Goal: Transaction & Acquisition: Purchase product/service

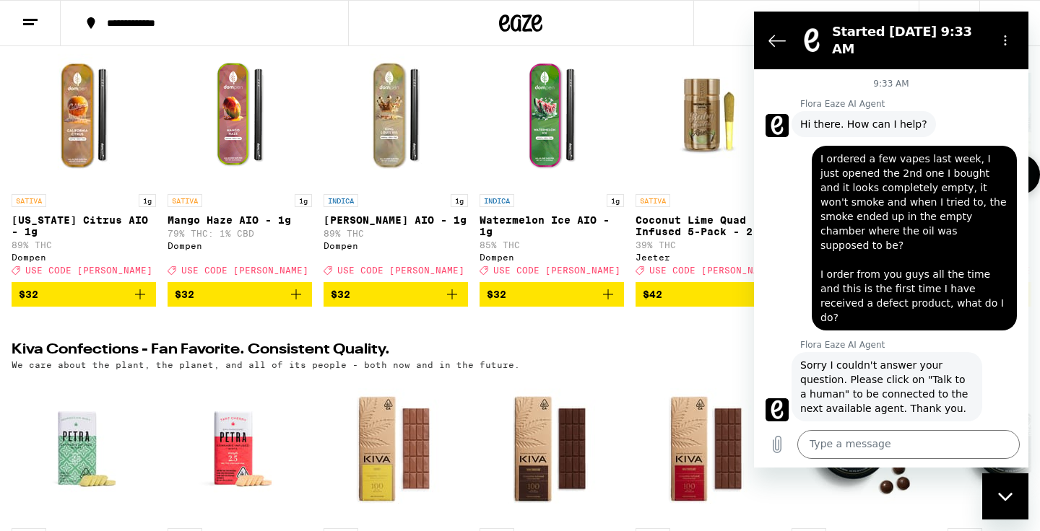
scroll to position [2111, 0]
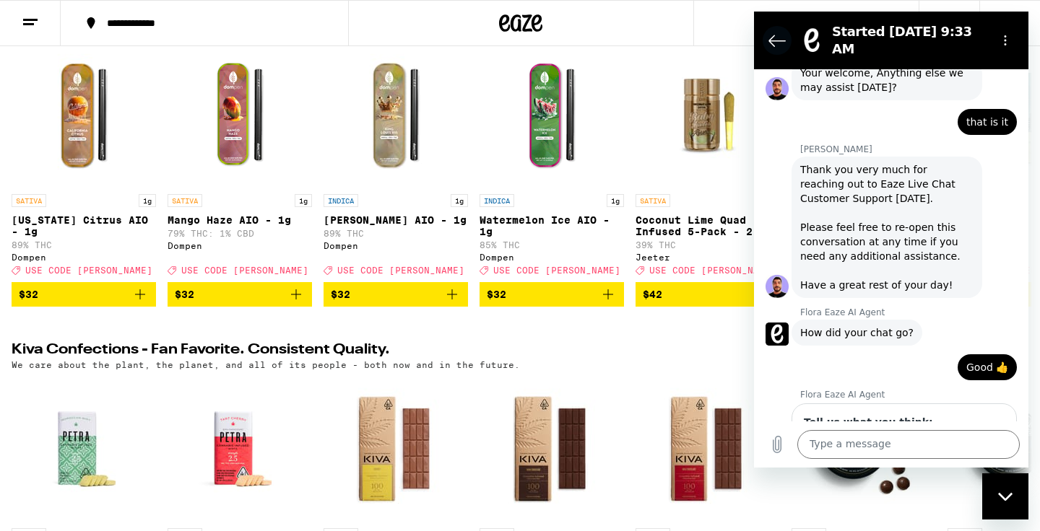
click at [783, 38] on icon "Back to the conversation list" at bounding box center [776, 40] width 17 height 17
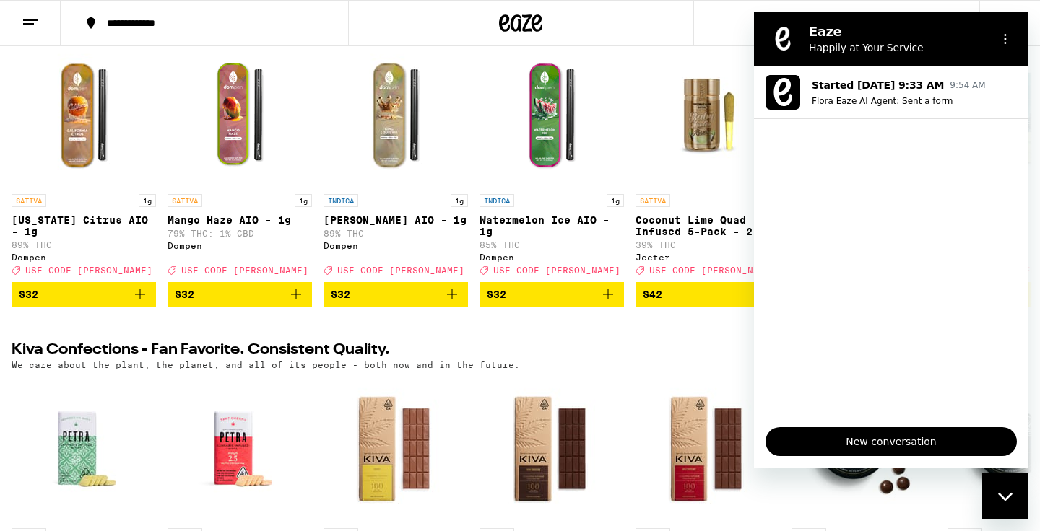
click at [1000, 488] on div "Close messaging window" at bounding box center [1004, 496] width 43 height 43
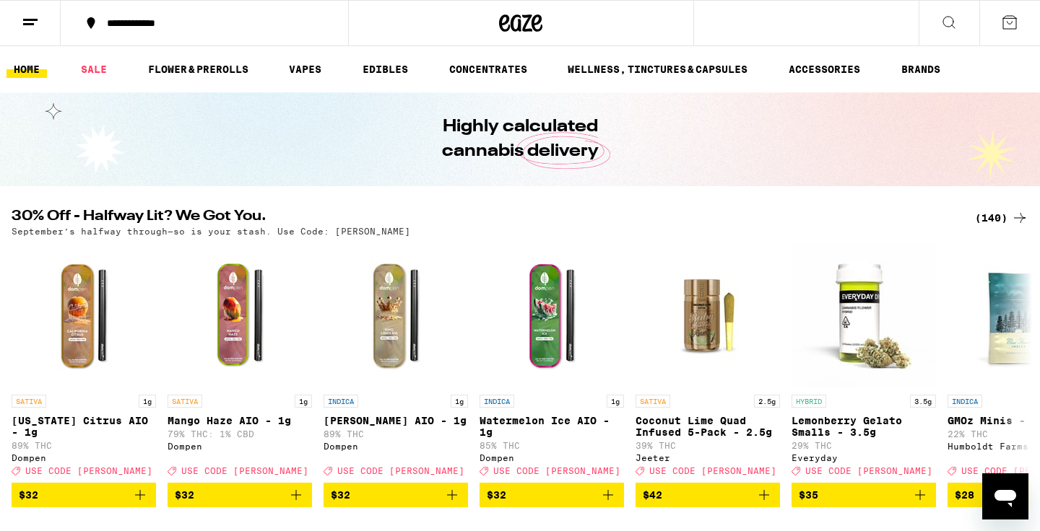
scroll to position [0, 0]
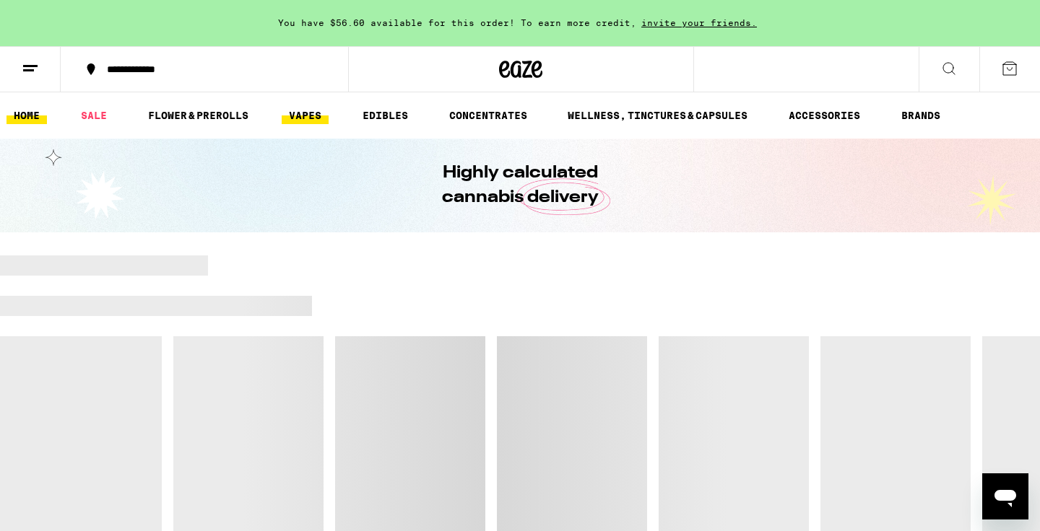
click at [307, 118] on link "VAPES" at bounding box center [305, 115] width 47 height 17
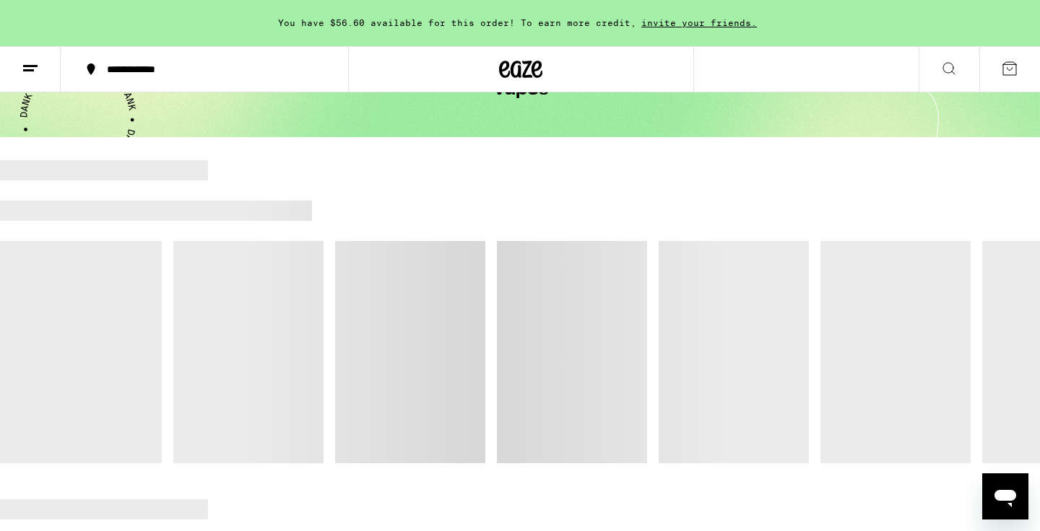
scroll to position [194, 0]
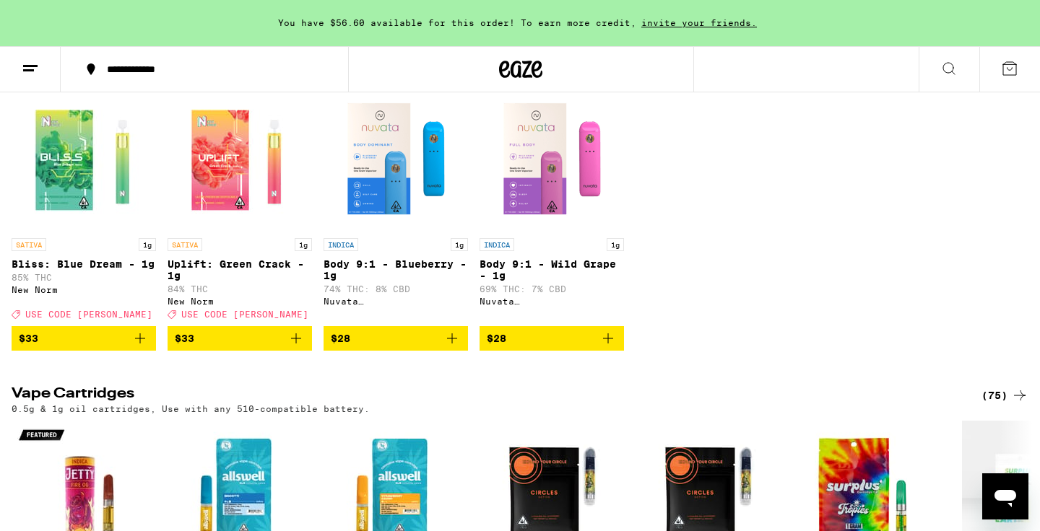
click at [140, 344] on icon "Add to bag" at bounding box center [140, 339] width 10 height 10
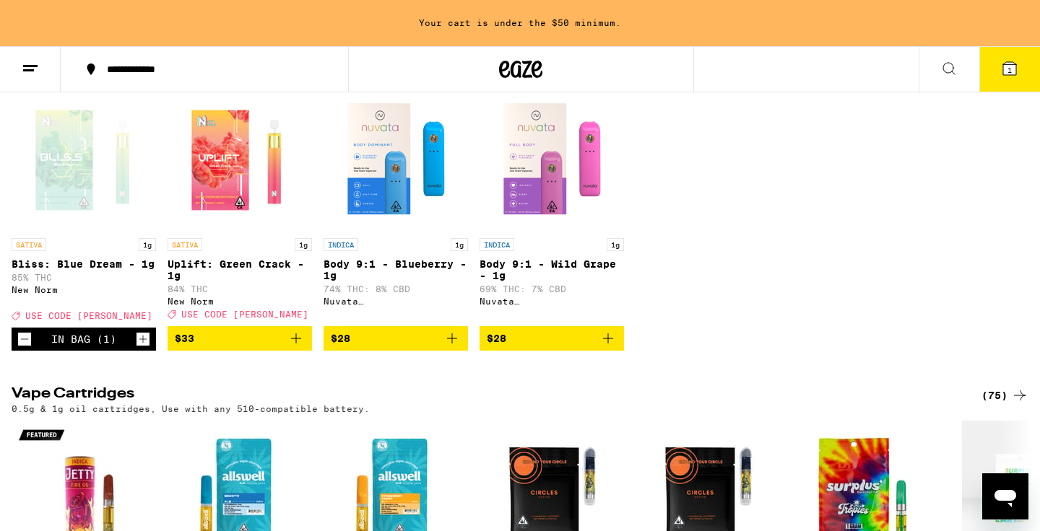
click at [1018, 73] on button "1" at bounding box center [1009, 69] width 61 height 45
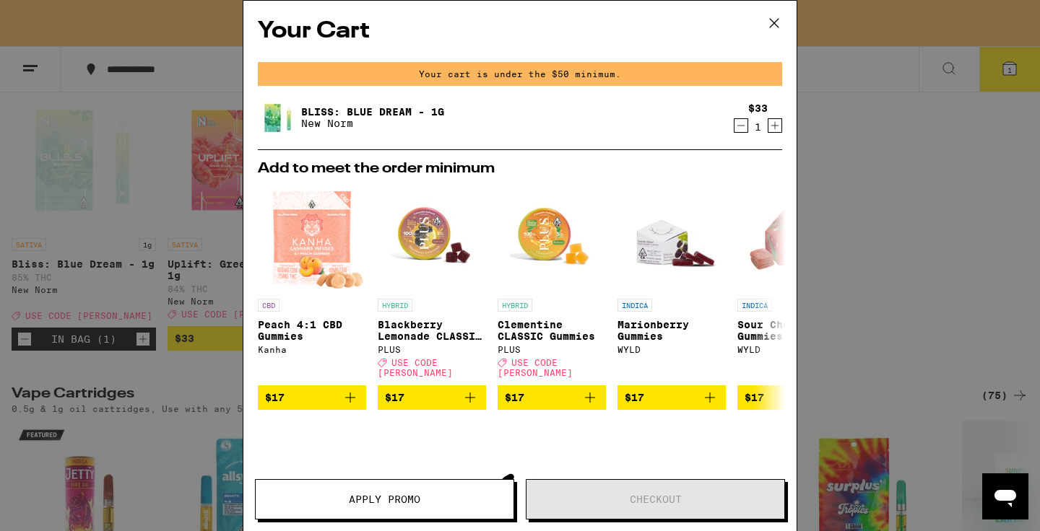
click at [336, 495] on span "Apply Promo" at bounding box center [385, 500] width 258 height 10
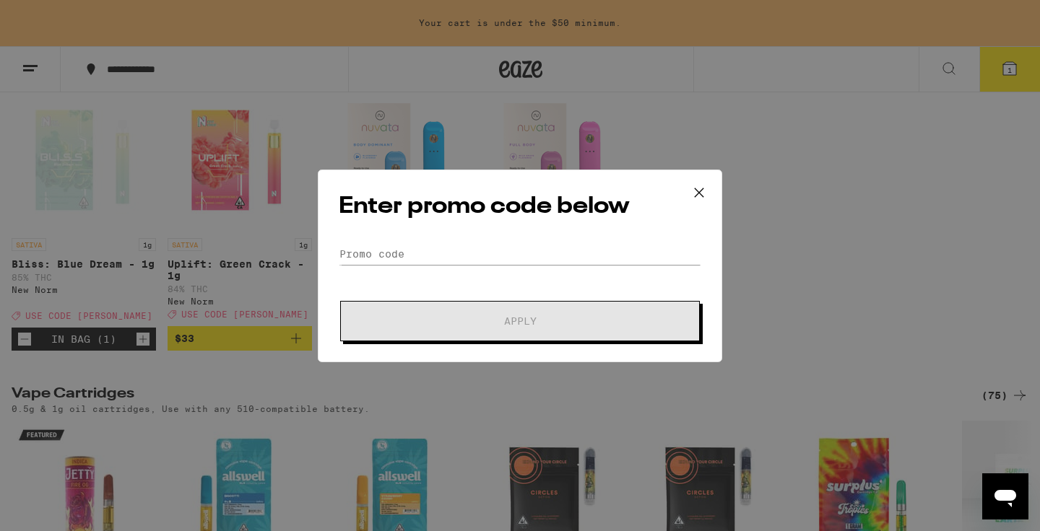
click at [435, 238] on div "Enter promo code below Promo Code Apply" at bounding box center [520, 266] width 404 height 193
click at [427, 246] on input "Promo Code" at bounding box center [520, 254] width 362 height 22
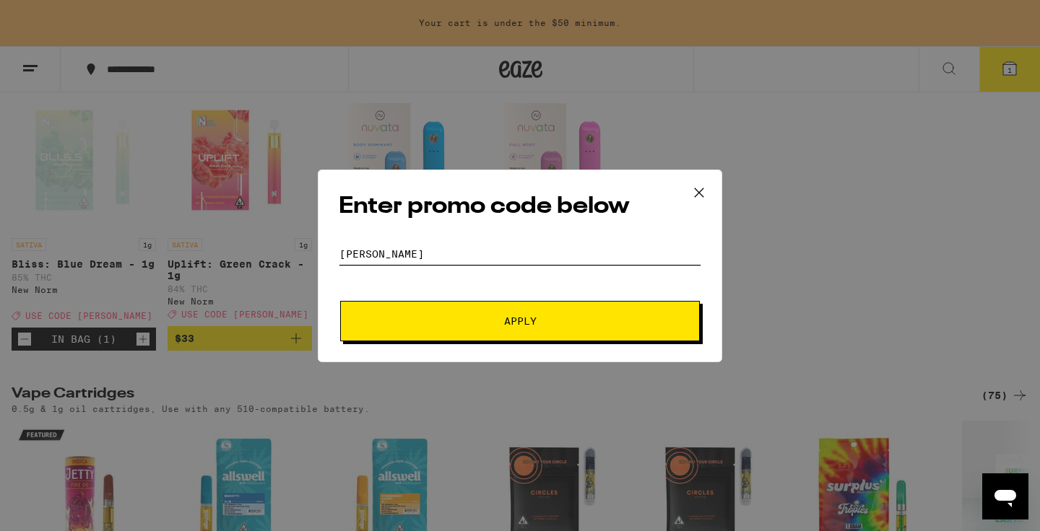
type input "[PERSON_NAME]"
click at [480, 315] on button "Apply" at bounding box center [520, 321] width 360 height 40
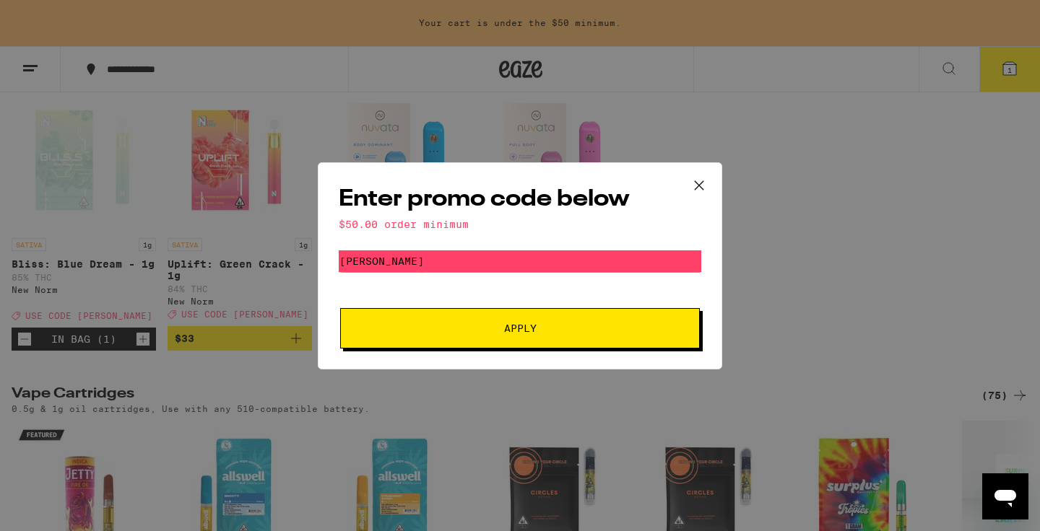
click at [702, 186] on icon at bounding box center [699, 186] width 22 height 22
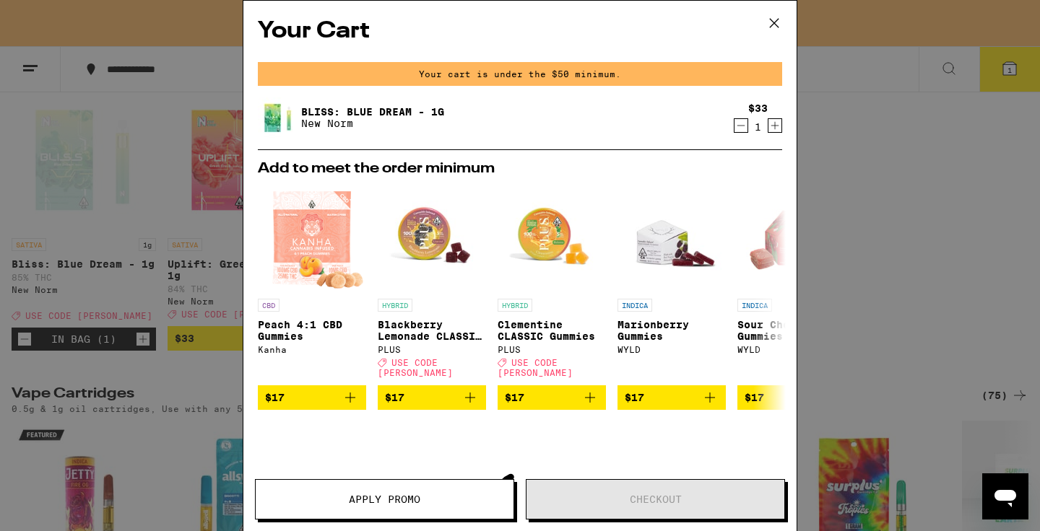
click at [116, 321] on div "Your Cart Your cart is under the $50 minimum. Bliss: Blue Dream - 1g New Norm $…" at bounding box center [520, 265] width 1040 height 531
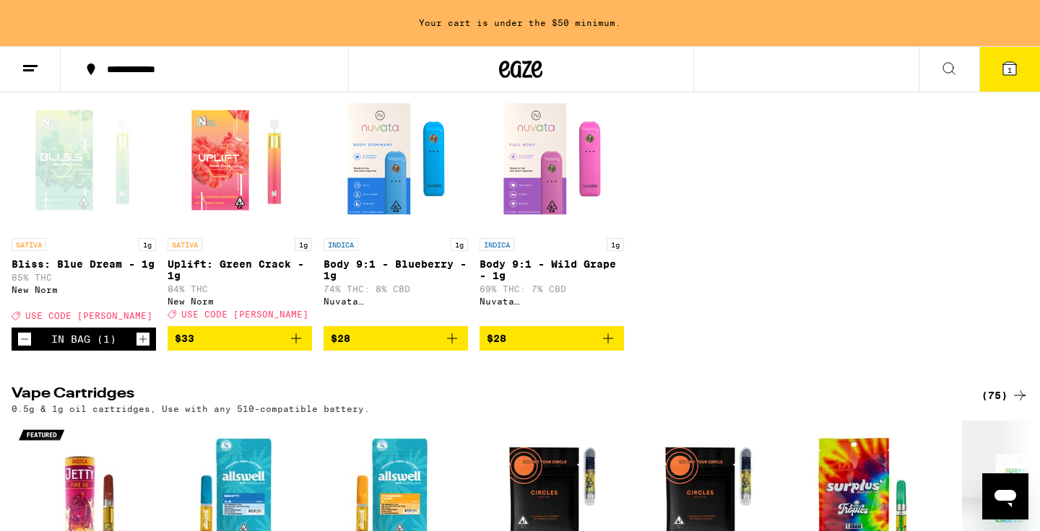
click at [145, 348] on icon "Increment" at bounding box center [142, 339] width 13 height 17
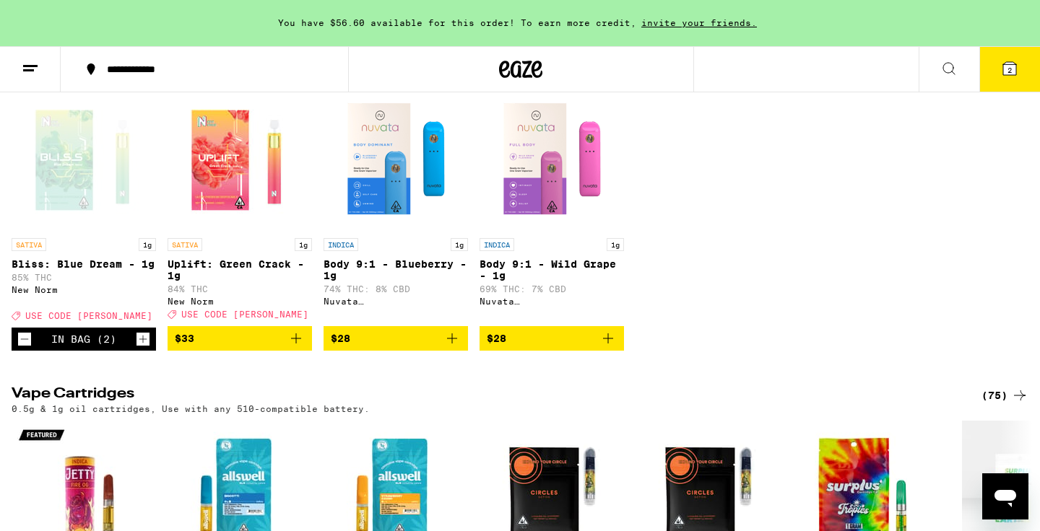
click at [1027, 55] on button "2" at bounding box center [1009, 69] width 61 height 45
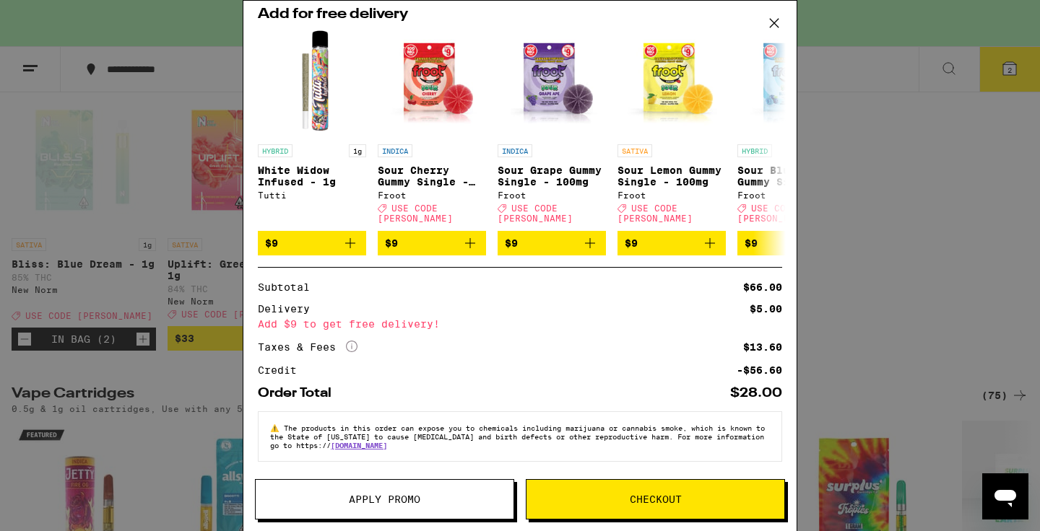
scroll to position [155, 0]
click at [409, 489] on button "Apply Promo" at bounding box center [384, 499] width 259 height 40
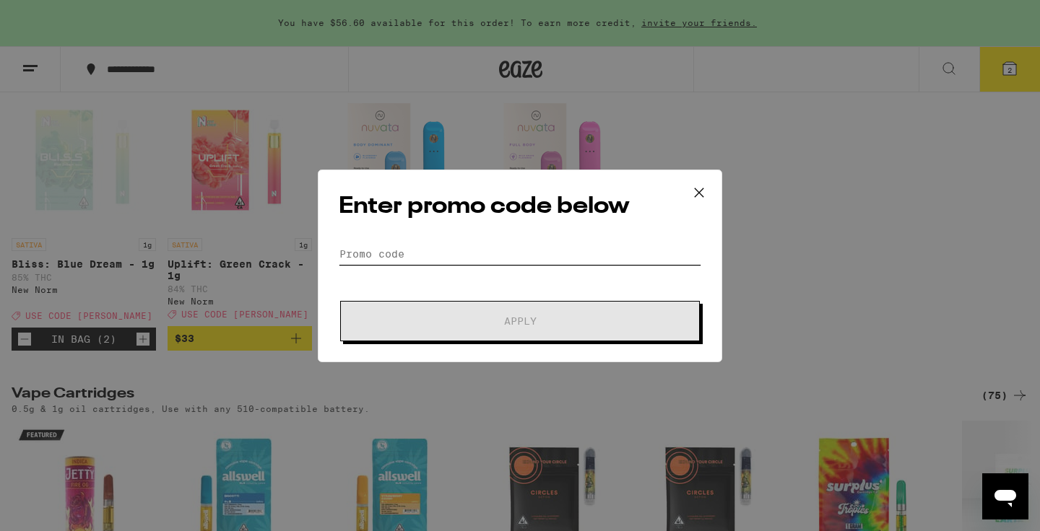
click at [399, 254] on input "Promo Code" at bounding box center [520, 254] width 362 height 22
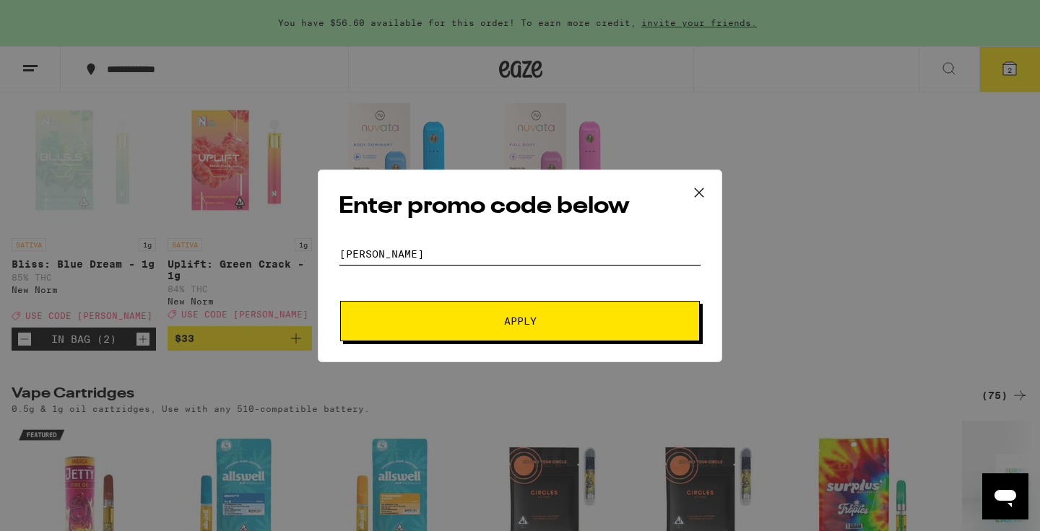
type input "[PERSON_NAME]"
click at [420, 304] on button "Apply" at bounding box center [520, 321] width 360 height 40
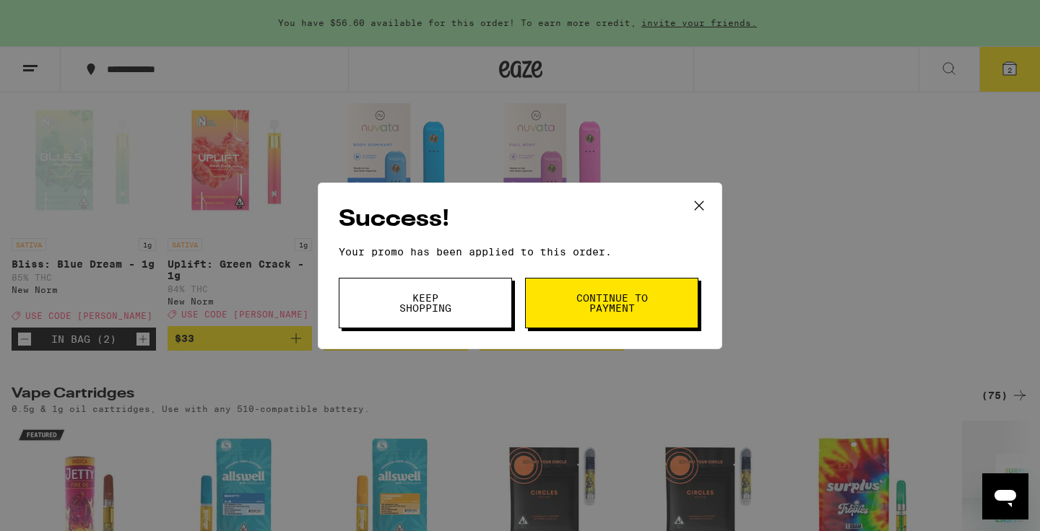
click at [636, 303] on span "Continue to payment" at bounding box center [612, 303] width 74 height 20
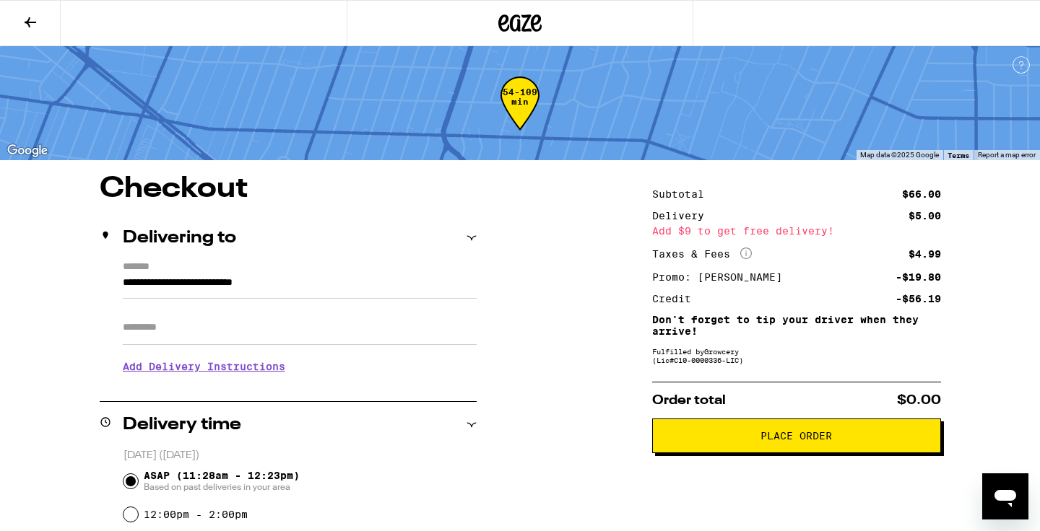
click at [825, 450] on button "Place Order" at bounding box center [796, 436] width 289 height 35
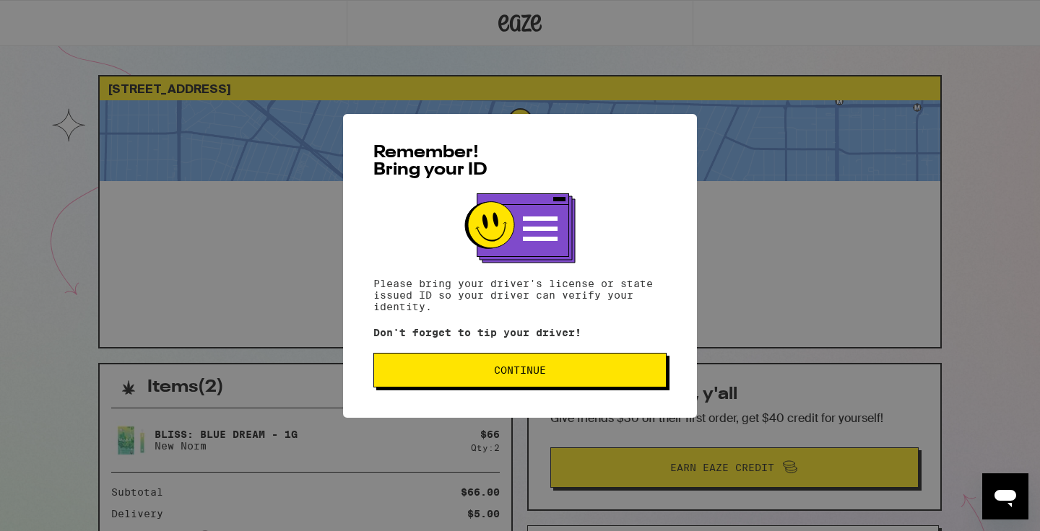
click at [543, 363] on button "Continue" at bounding box center [519, 370] width 293 height 35
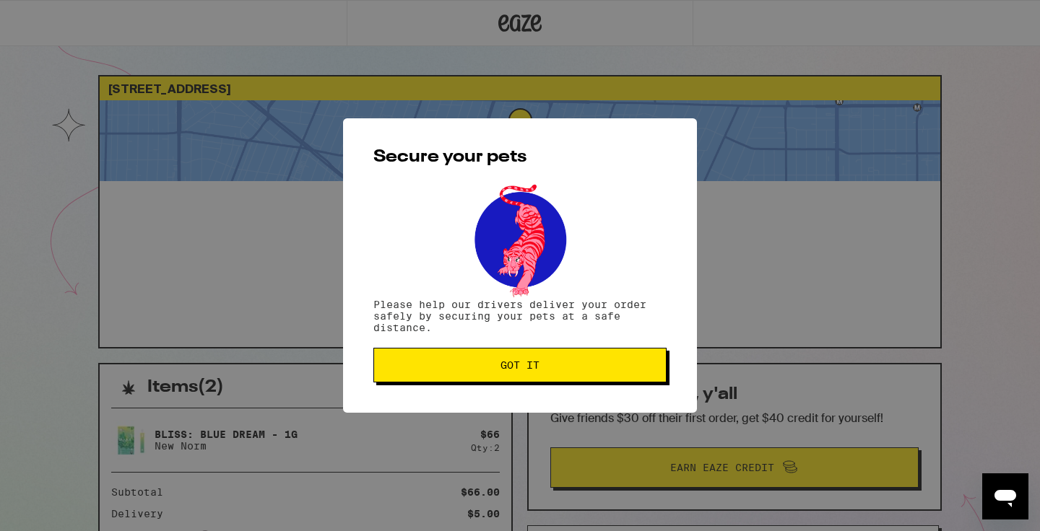
click at [543, 362] on button "Got it" at bounding box center [519, 365] width 293 height 35
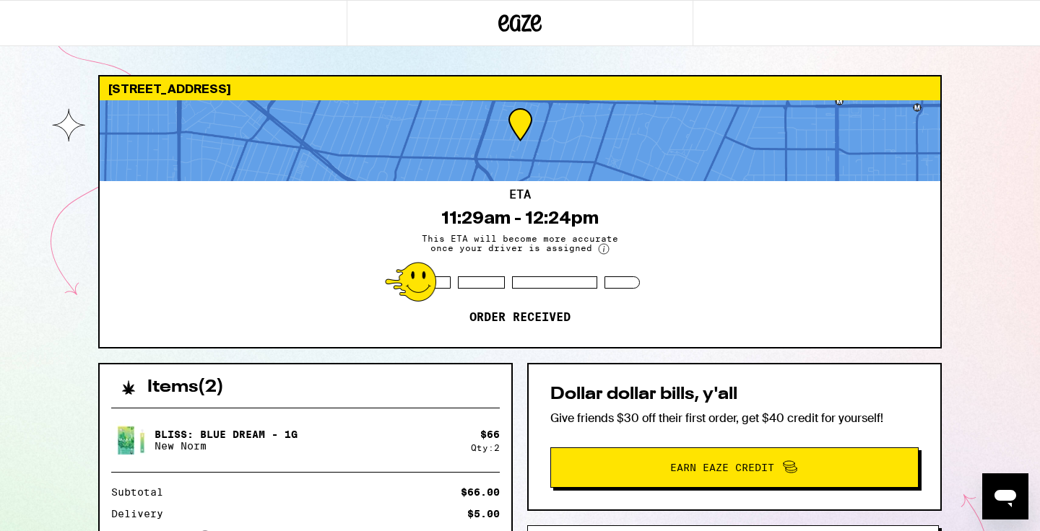
scroll to position [229, 0]
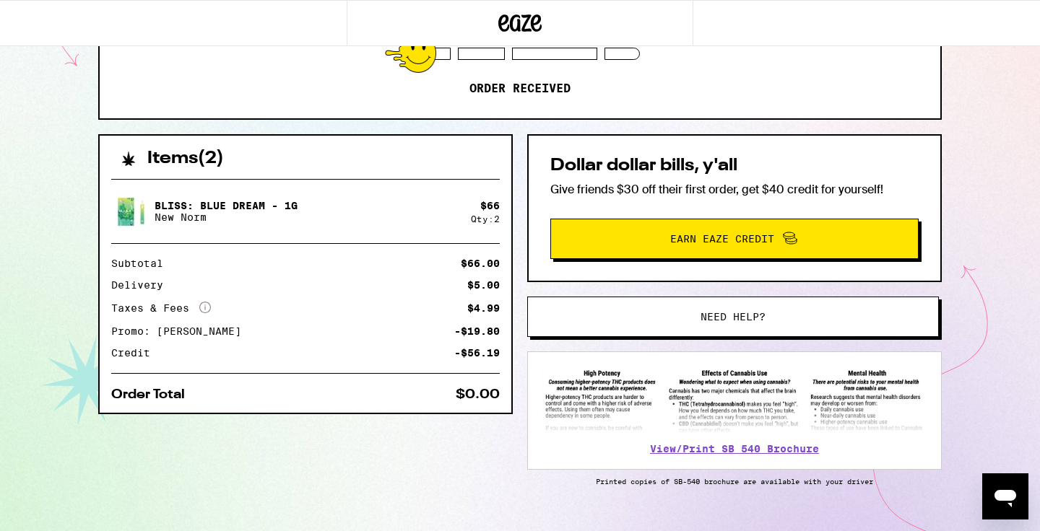
click at [525, 338] on div "Items ( 2 ) Bliss: Blue Dream - 1g New Norm $ 66 Qty: 2 Subtotal $66.00 Deliver…" at bounding box center [519, 346] width 843 height 424
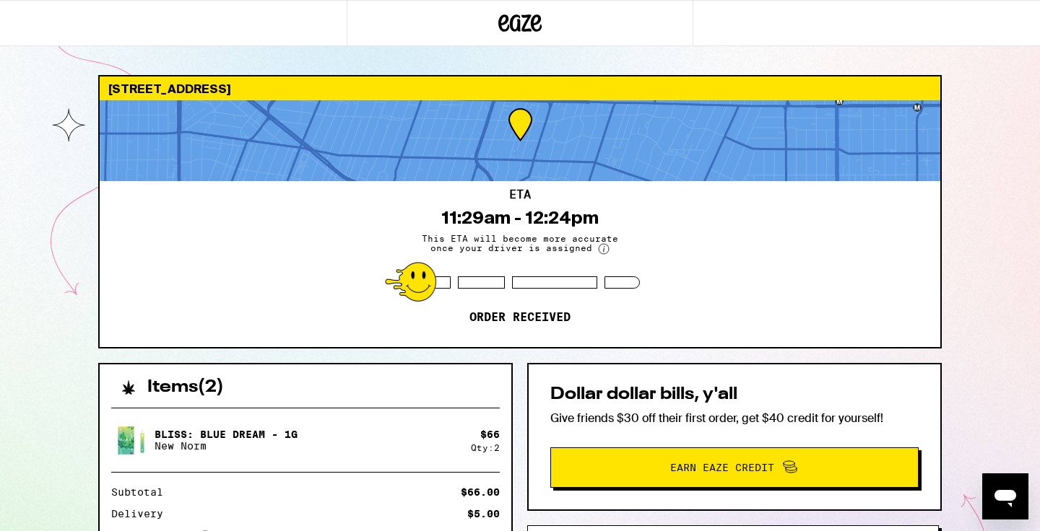
scroll to position [0, 0]
click at [1000, 210] on div "[STREET_ADDRESS] 11:29am - 12:24pm This ETA will become more accurate once your…" at bounding box center [520, 393] width 1040 height 787
